Goal: Task Accomplishment & Management: Complete application form

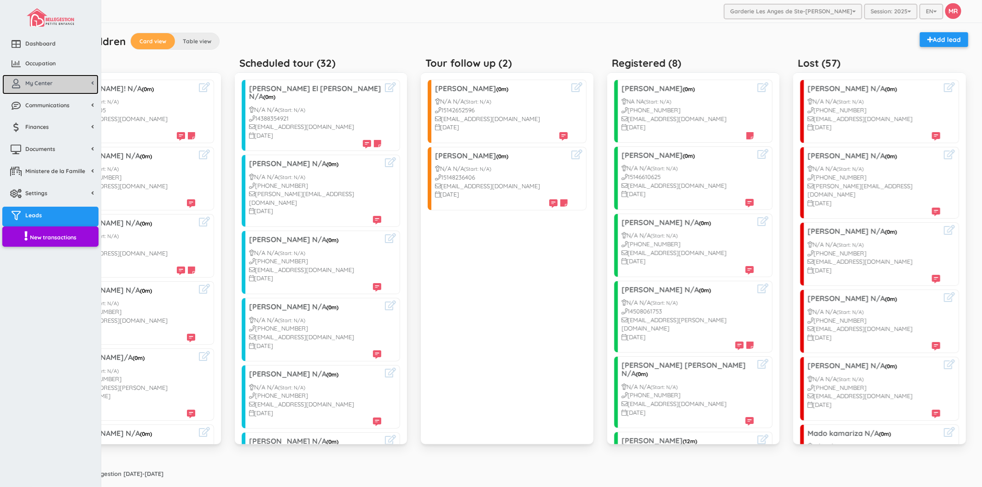
click at [30, 79] on span "My Center" at bounding box center [38, 83] width 27 height 8
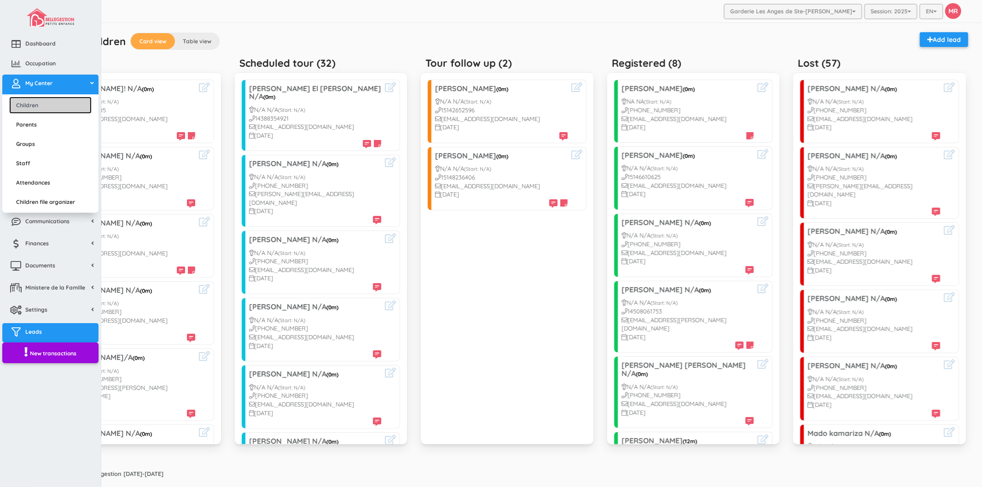
click at [52, 102] on link "Children" at bounding box center [50, 105] width 82 height 17
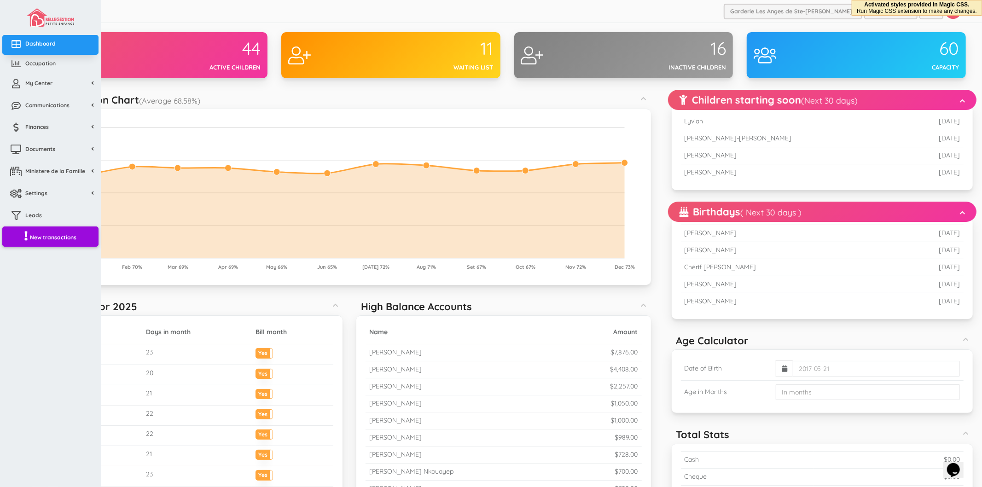
click at [12, 94] on ul "Children Parents Groups Staff Attendances Children file organizer" at bounding box center [50, 95] width 96 height 2
click at [20, 86] on icon at bounding box center [16, 83] width 18 height 9
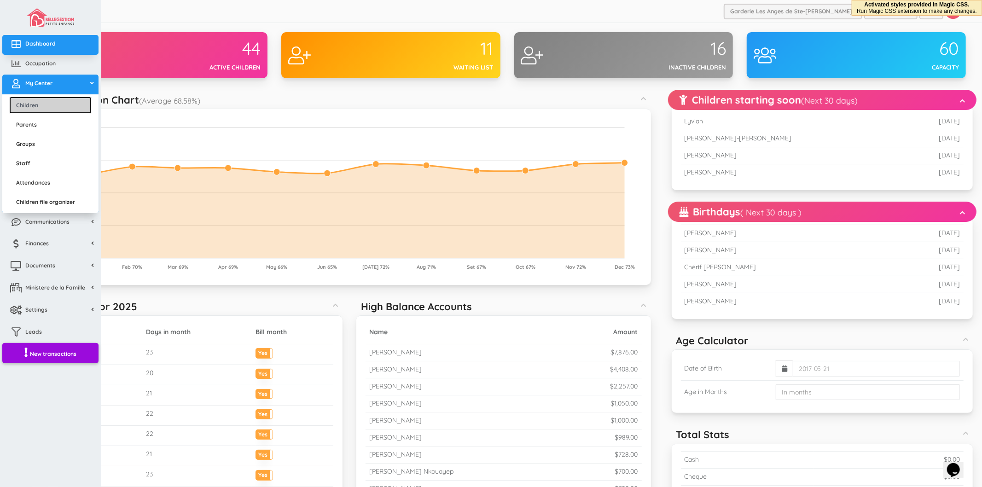
click at [35, 101] on link "Children" at bounding box center [50, 105] width 82 height 17
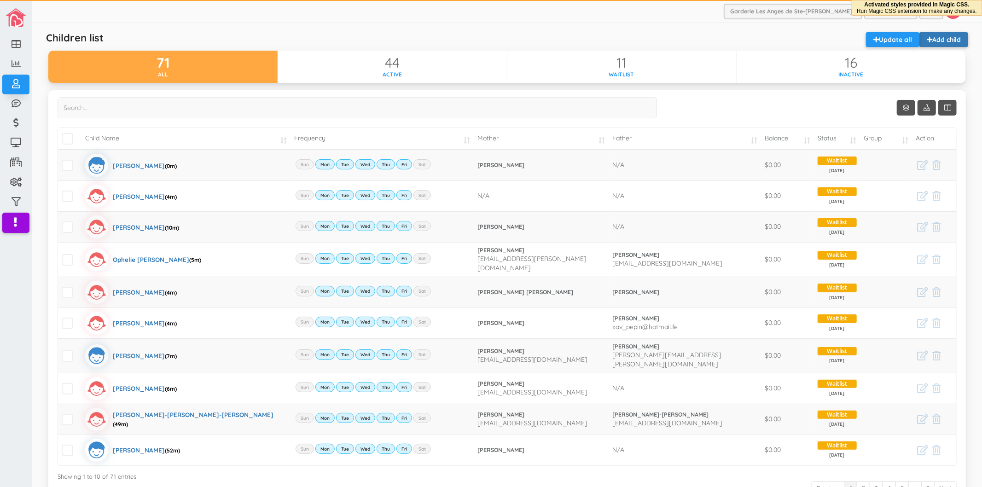
click at [932, 42] on link "Add child" at bounding box center [943, 39] width 49 height 15
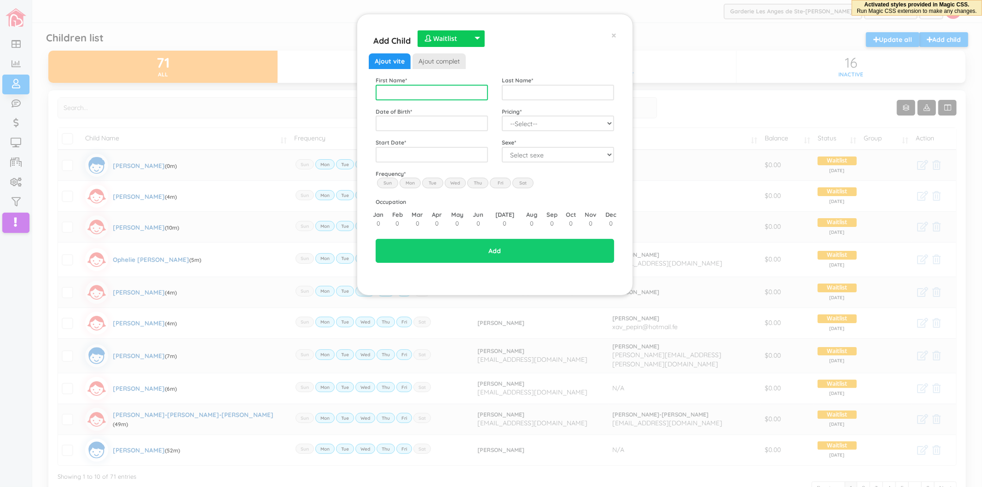
click at [443, 91] on input "text" at bounding box center [432, 93] width 112 height 16
click at [399, 93] on input "Fréderic" at bounding box center [432, 93] width 112 height 16
type input "Frédéric"
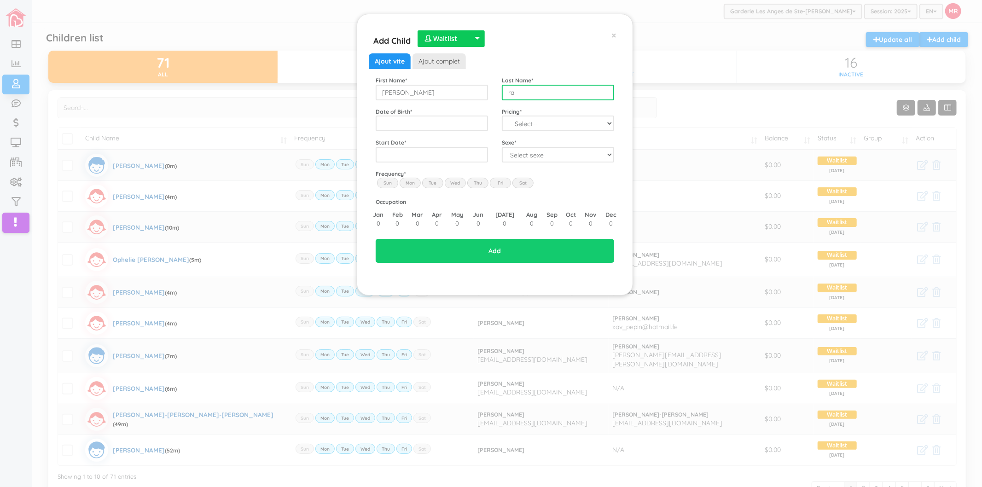
type input "r"
type input "RANDRIANARISON"
click at [450, 90] on input "Frédéric" at bounding box center [432, 93] width 112 height 16
type input "Frédéric Maherizo"
click at [458, 123] on input "text" at bounding box center [432, 124] width 112 height 16
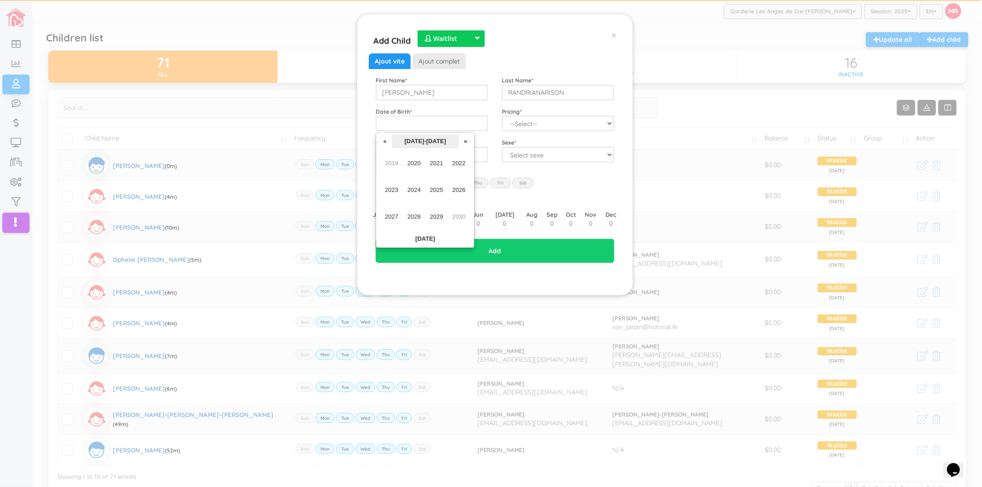
click at [422, 140] on th "2020-2029" at bounding box center [425, 141] width 67 height 14
click at [431, 189] on span "2025" at bounding box center [436, 190] width 21 height 25
click at [410, 162] on span "Feb" at bounding box center [414, 163] width 21 height 25
click at [479, 180] on td "8" at bounding box center [477, 183] width 14 height 14
type input "2025-02-08"
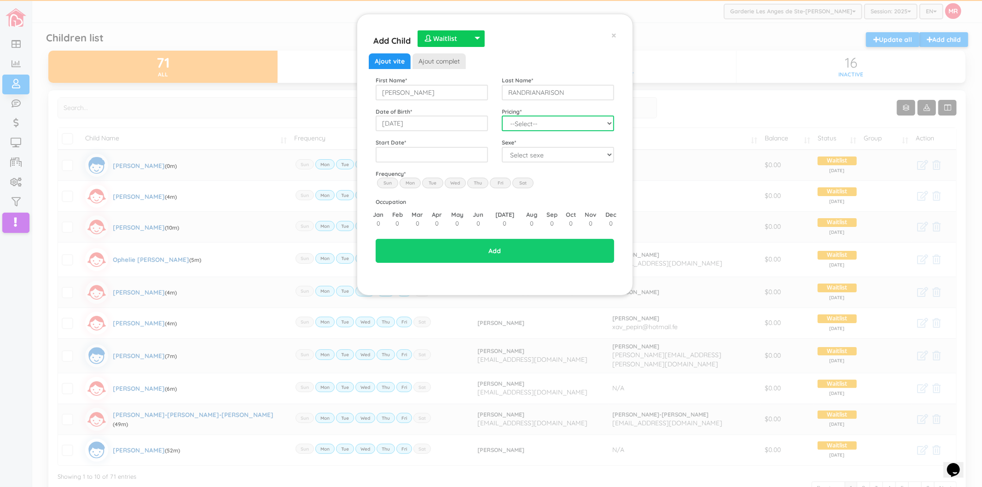
click at [558, 121] on select "--Select-- Twins special 2024-2025 2023 FT 2022 FT" at bounding box center [558, 124] width 112 height 16
select select "100"
click at [502, 116] on select "--Select-- Twins special 2024-2025 2023 FT 2022 FT" at bounding box center [558, 124] width 112 height 16
click at [411, 159] on input "text" at bounding box center [432, 155] width 112 height 16
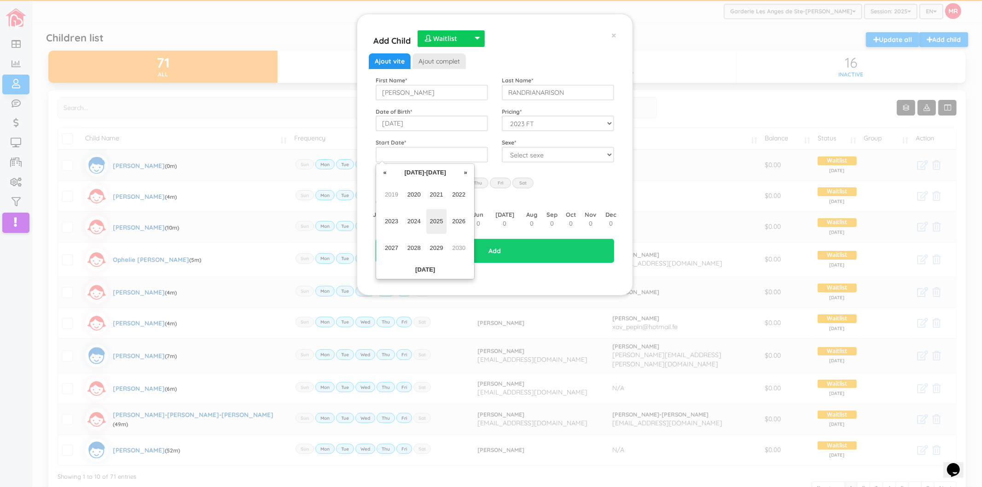
click at [442, 221] on span "2025" at bounding box center [436, 221] width 21 height 25
click at [463, 222] on span "Aug" at bounding box center [458, 221] width 21 height 25
click at [411, 255] on td "25" at bounding box center [408, 256] width 14 height 14
type input "2025-08-25"
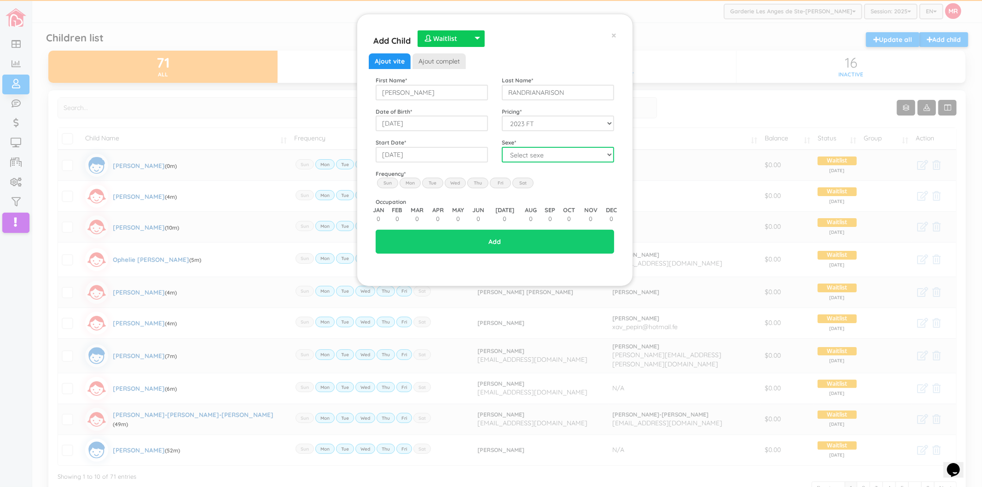
click at [526, 154] on select "Select sexe Boy Girl" at bounding box center [558, 155] width 112 height 16
select select "1"
click at [502, 147] on select "Select sexe Boy Girl" at bounding box center [558, 155] width 112 height 16
click at [410, 184] on label "Mon" at bounding box center [409, 183] width 21 height 10
click at [0, 0] on input "Mon" at bounding box center [0, 0] width 0 height 0
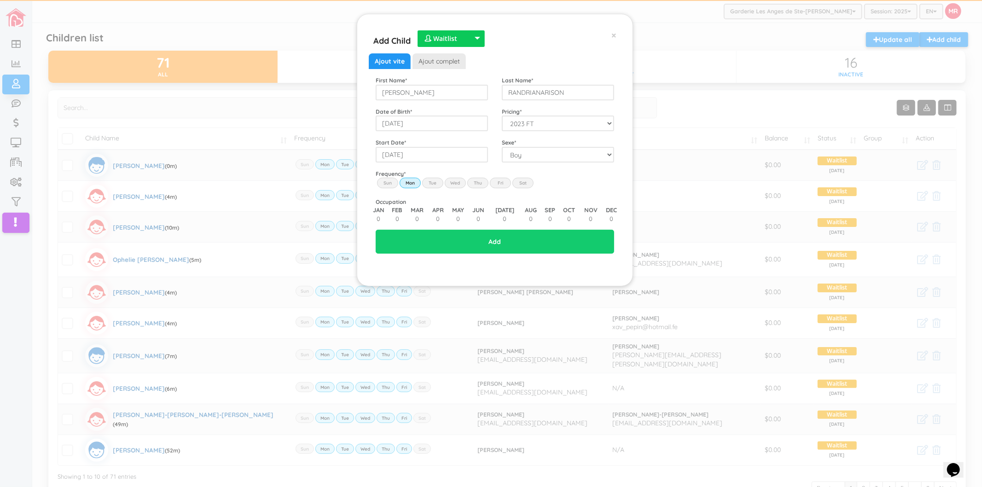
click at [429, 183] on label "Tue" at bounding box center [432, 183] width 21 height 10
click at [0, 0] on input "Tue" at bounding box center [0, 0] width 0 height 0
click at [453, 183] on label "Wed" at bounding box center [455, 183] width 21 height 10
click at [0, 0] on input "Wed" at bounding box center [0, 0] width 0 height 0
click at [476, 183] on label "Thu" at bounding box center [477, 183] width 21 height 10
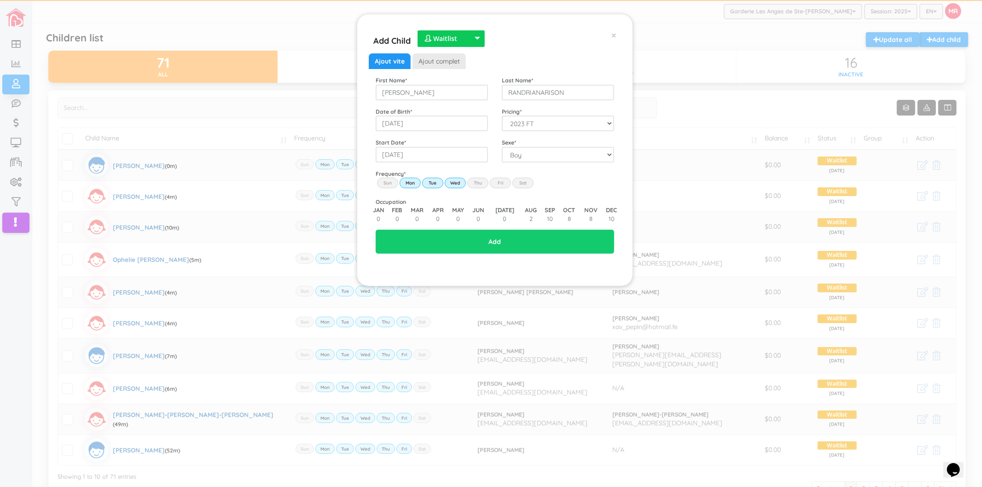
click at [0, 0] on input "Thu" at bounding box center [0, 0] width 0 height 0
click at [495, 181] on label "Fri" at bounding box center [500, 183] width 21 height 10
click at [0, 0] on input "Fri" at bounding box center [0, 0] width 0 height 0
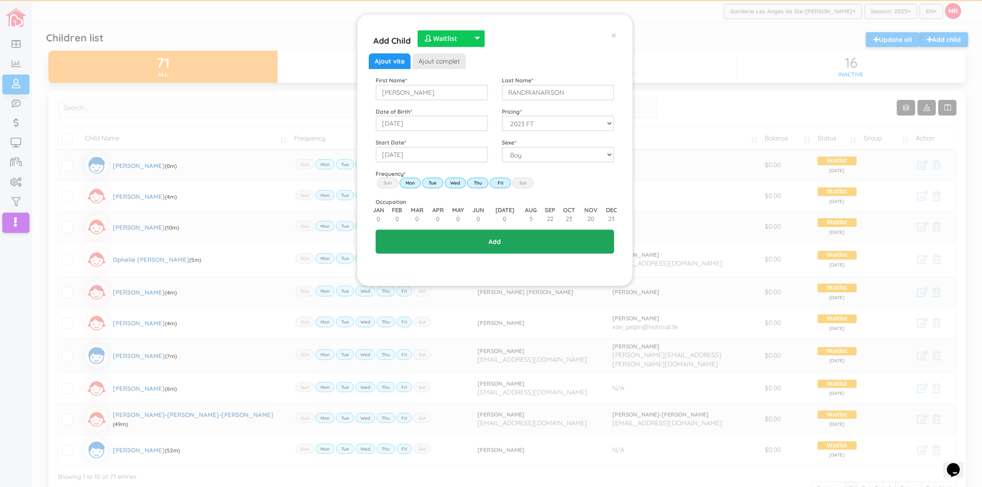
click at [517, 239] on input "Add" at bounding box center [495, 242] width 238 height 24
